Goal: Information Seeking & Learning: Learn about a topic

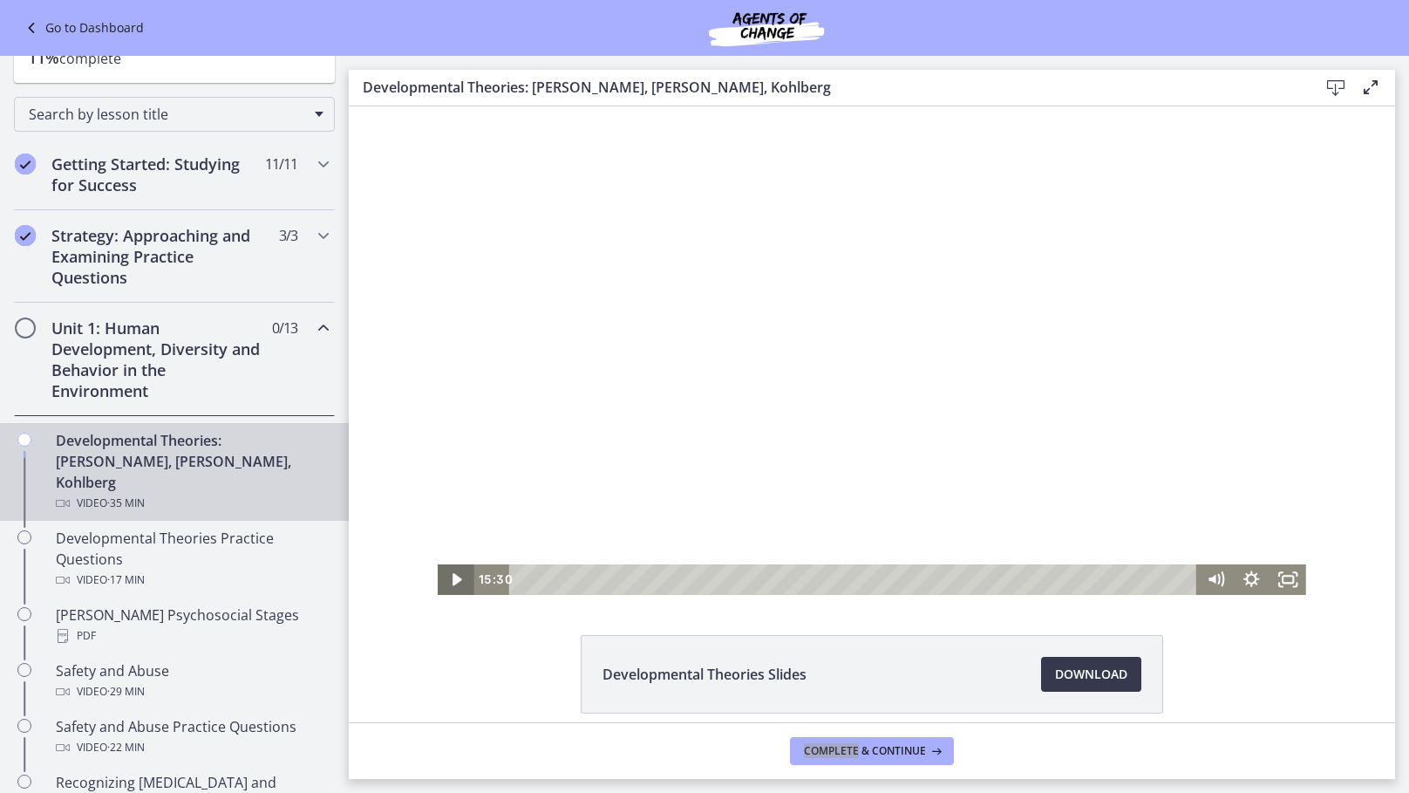
click at [452, 577] on icon "Play Video" at bounding box center [458, 579] width 37 height 31
click at [453, 587] on icon "Pause" at bounding box center [456, 579] width 37 height 31
click at [453, 587] on icon "Play Video" at bounding box center [458, 579] width 44 height 37
click at [452, 587] on icon "Pause" at bounding box center [456, 579] width 37 height 31
click at [452, 587] on icon "Play Video" at bounding box center [458, 579] width 37 height 31
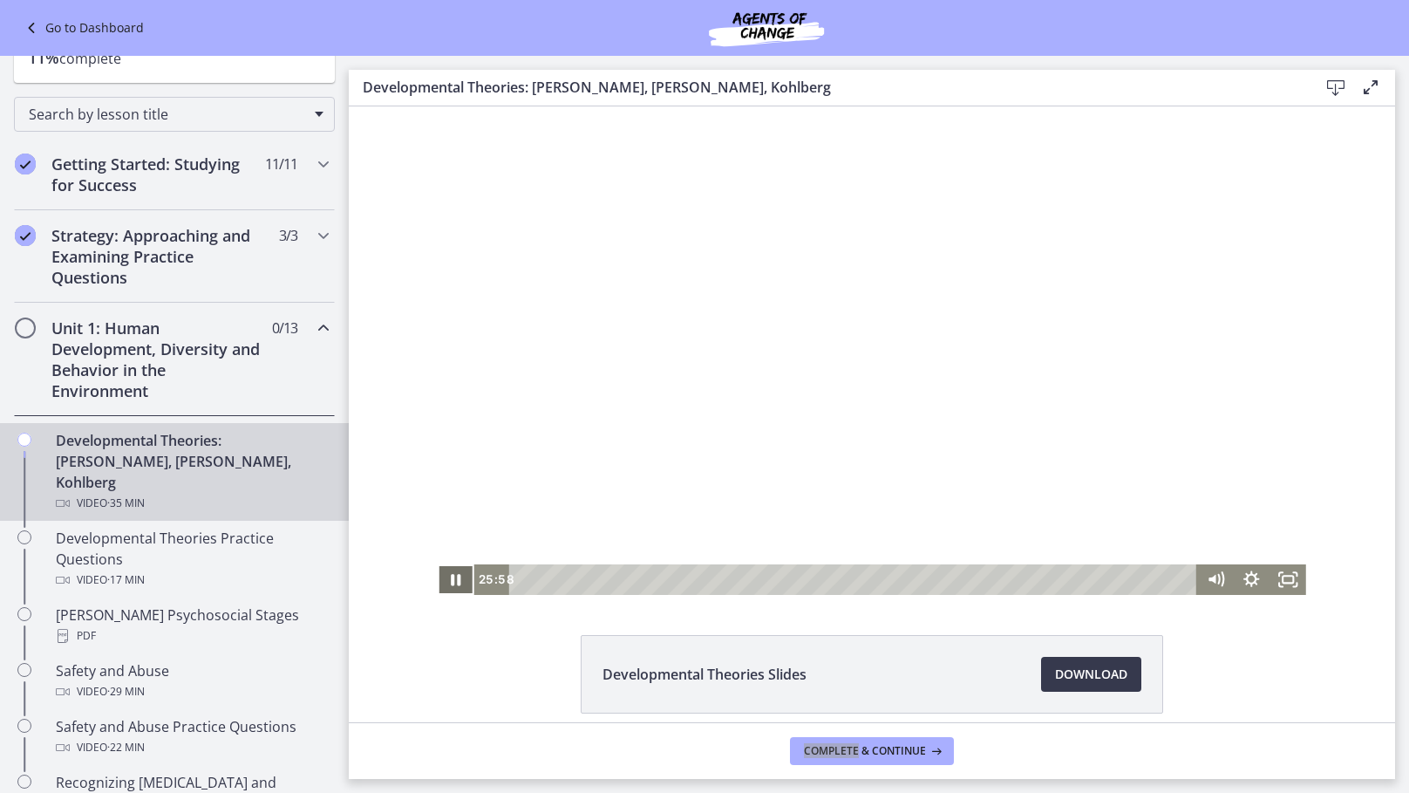
click at [452, 587] on icon "Pause" at bounding box center [456, 579] width 37 height 31
click at [452, 587] on icon "Play Video" at bounding box center [458, 579] width 37 height 31
click at [443, 579] on icon "Pause" at bounding box center [456, 579] width 37 height 31
click at [449, 580] on icon "Play Video" at bounding box center [458, 579] width 37 height 31
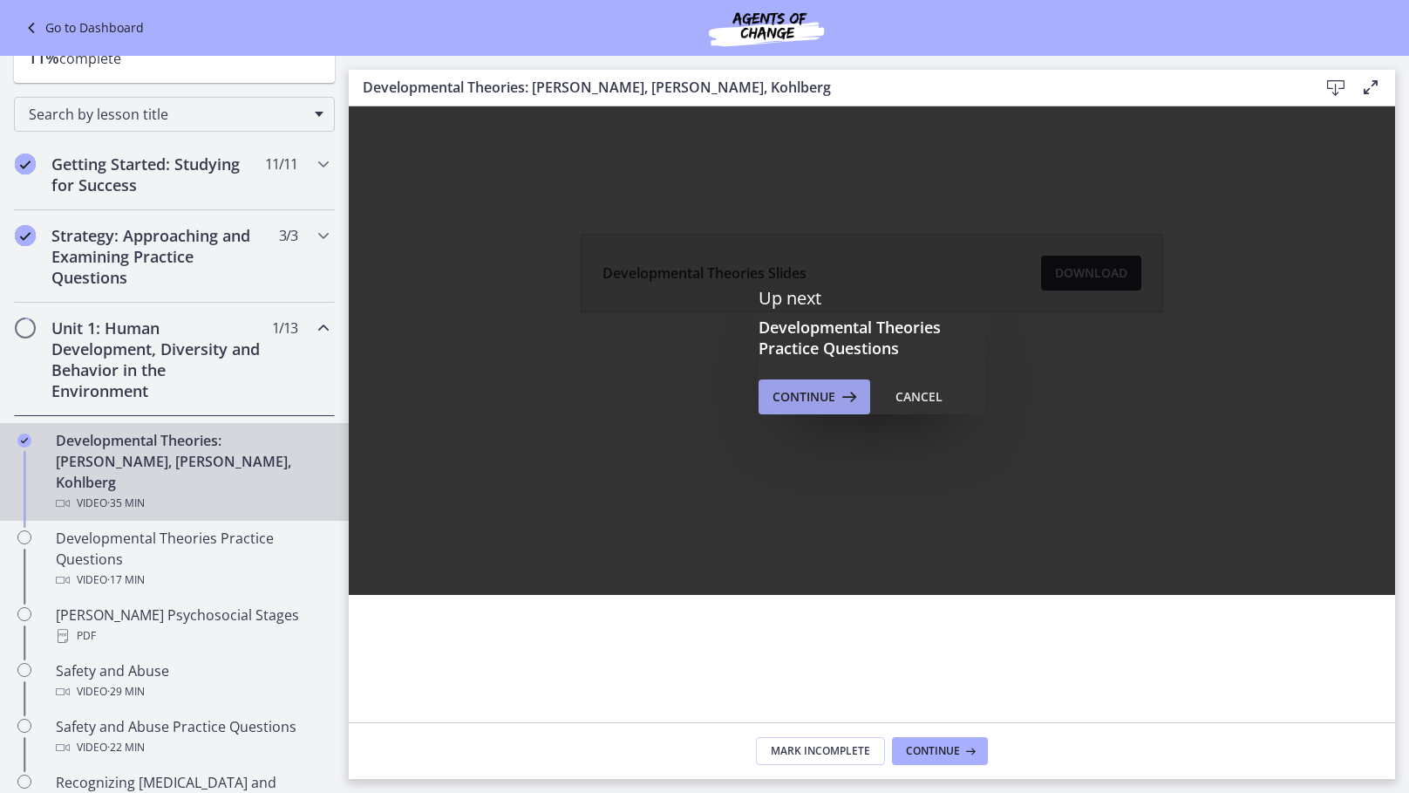
click at [816, 392] on span "Continue" at bounding box center [804, 396] width 63 height 21
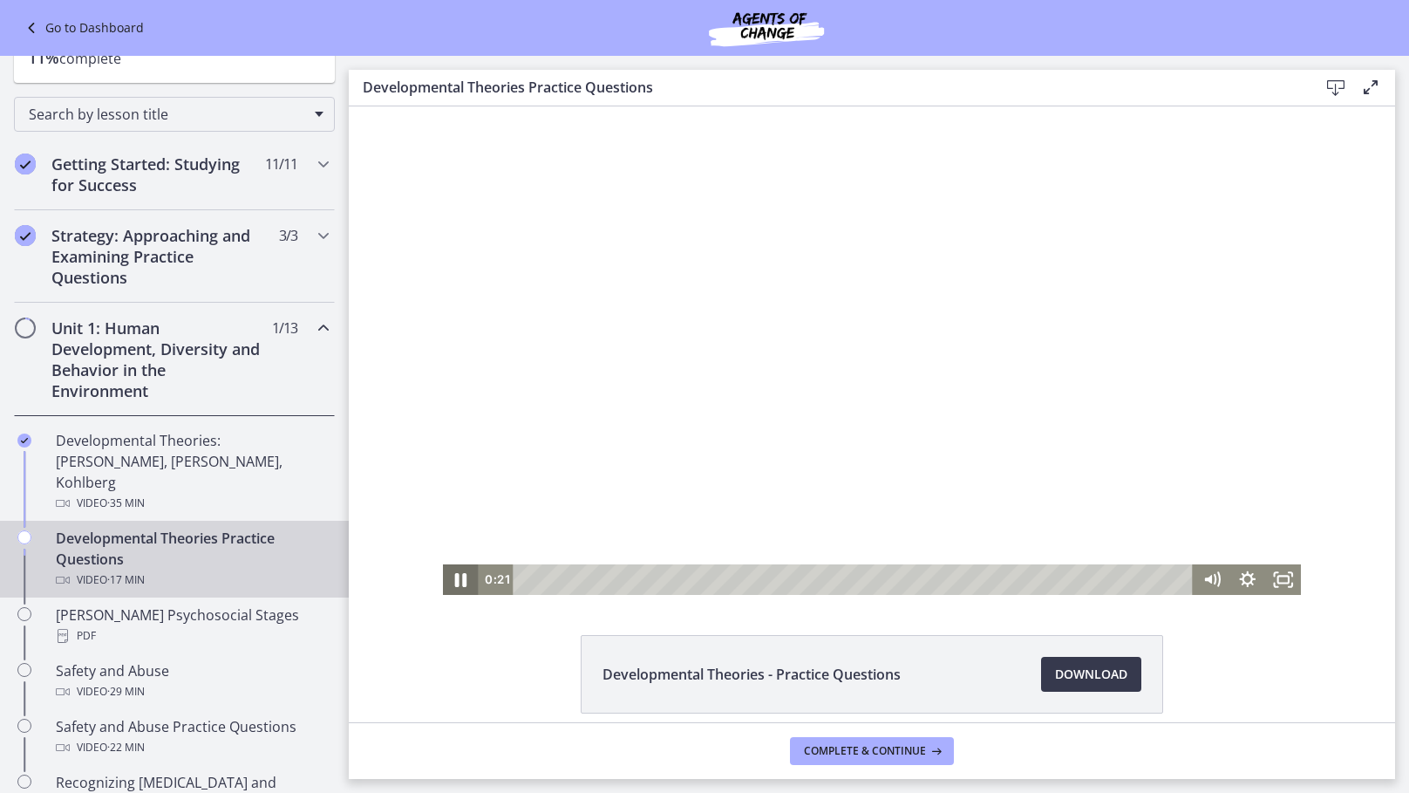
click at [461, 582] on icon "Pause" at bounding box center [461, 579] width 43 height 37
click at [459, 582] on icon "Play Video" at bounding box center [463, 579] width 10 height 12
click at [459, 582] on icon "Pause" at bounding box center [461, 579] width 10 height 11
click at [459, 582] on icon "Play Video" at bounding box center [463, 579] width 10 height 12
click at [459, 582] on icon "Pause" at bounding box center [461, 579] width 10 height 11
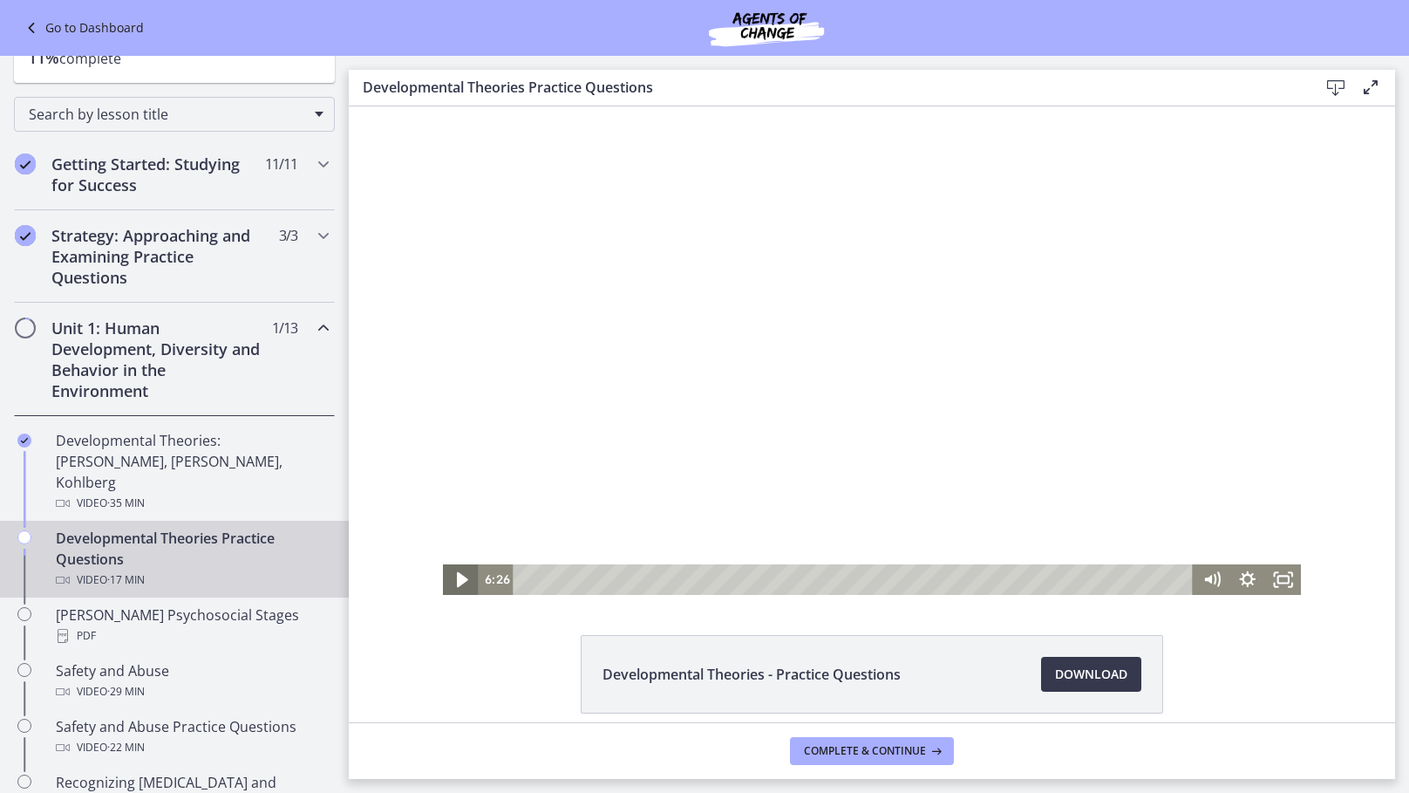
click at [459, 582] on icon "Play Video" at bounding box center [462, 579] width 11 height 15
click at [461, 584] on icon "Pause" at bounding box center [461, 579] width 43 height 37
click at [465, 583] on icon "Play Video" at bounding box center [461, 579] width 43 height 37
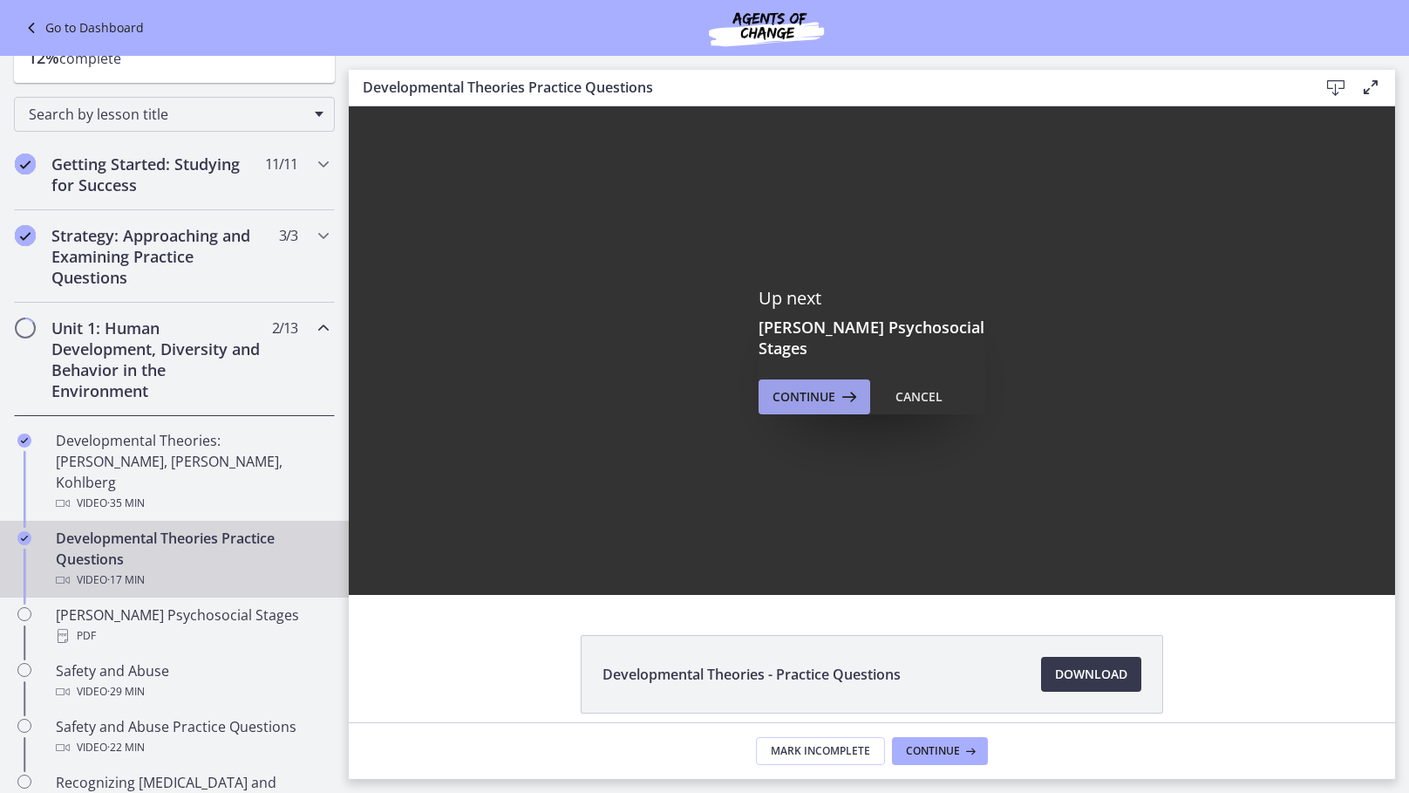
click at [803, 389] on span "Continue" at bounding box center [804, 396] width 63 height 21
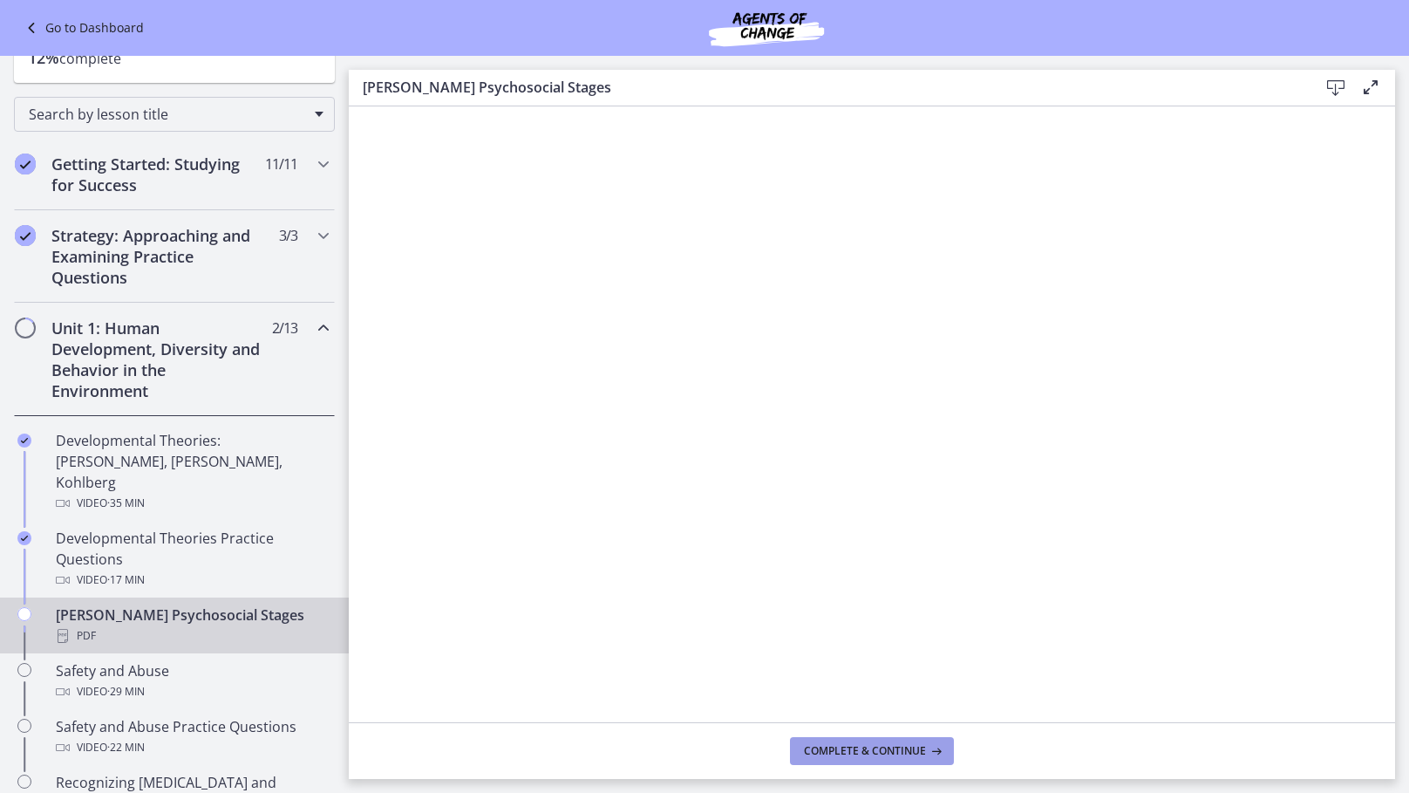
click at [851, 744] on span "Complete & continue" at bounding box center [865, 751] width 122 height 14
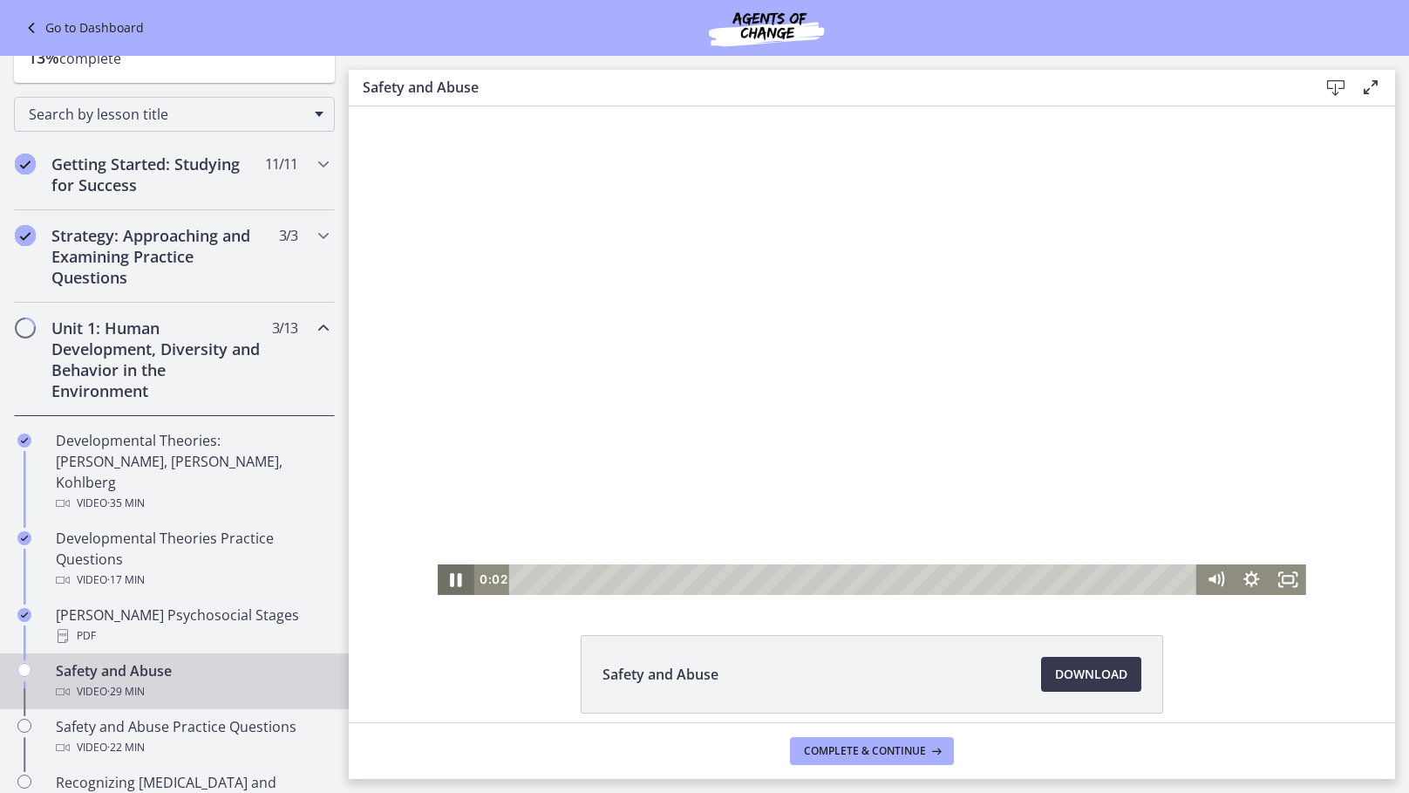
click at [456, 584] on icon "Pause" at bounding box center [456, 579] width 44 height 37
